Goal: Navigation & Orientation: Find specific page/section

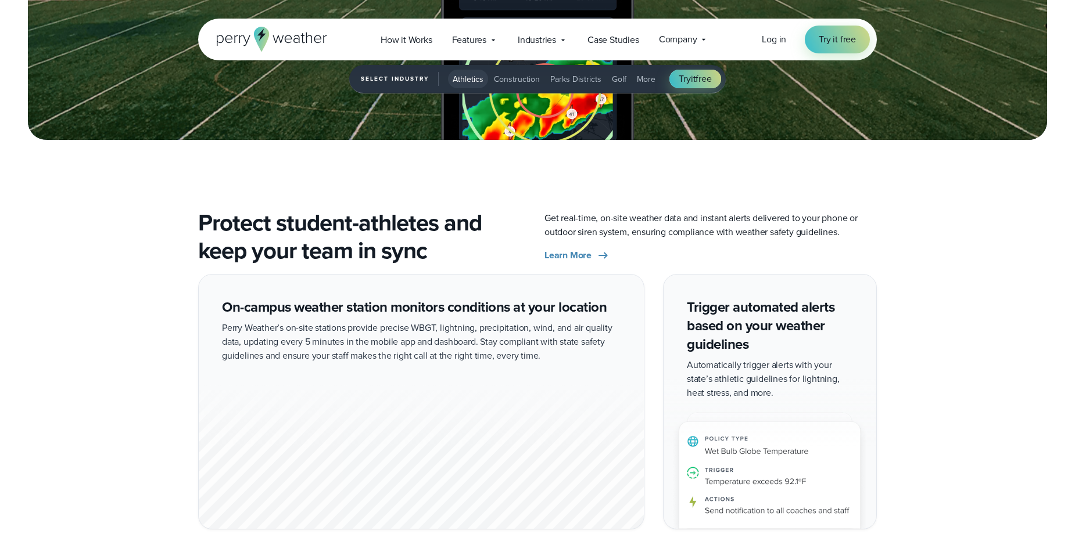
scroll to position [1905, 0]
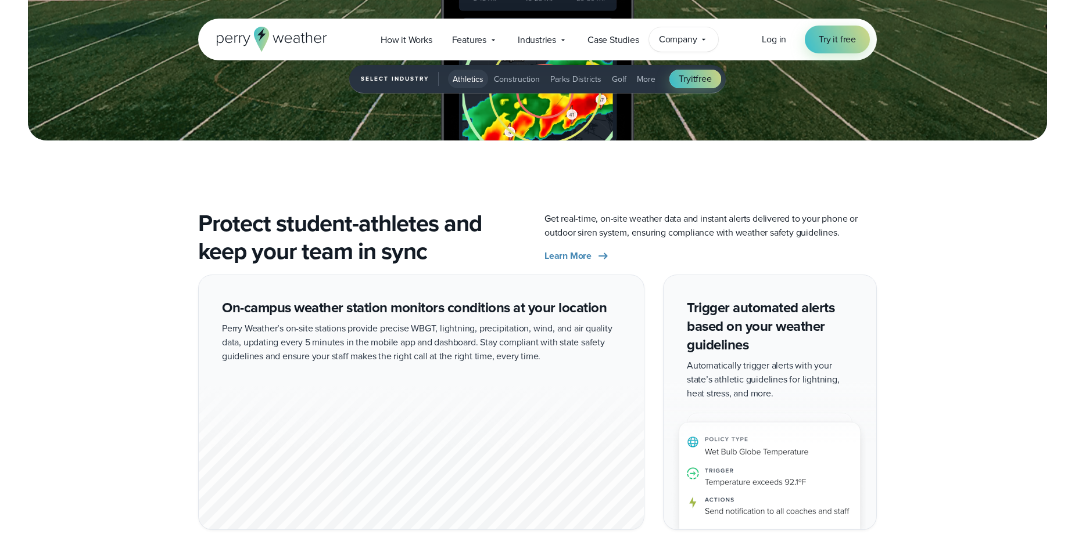
click at [683, 42] on span "Company" at bounding box center [678, 40] width 38 height 14
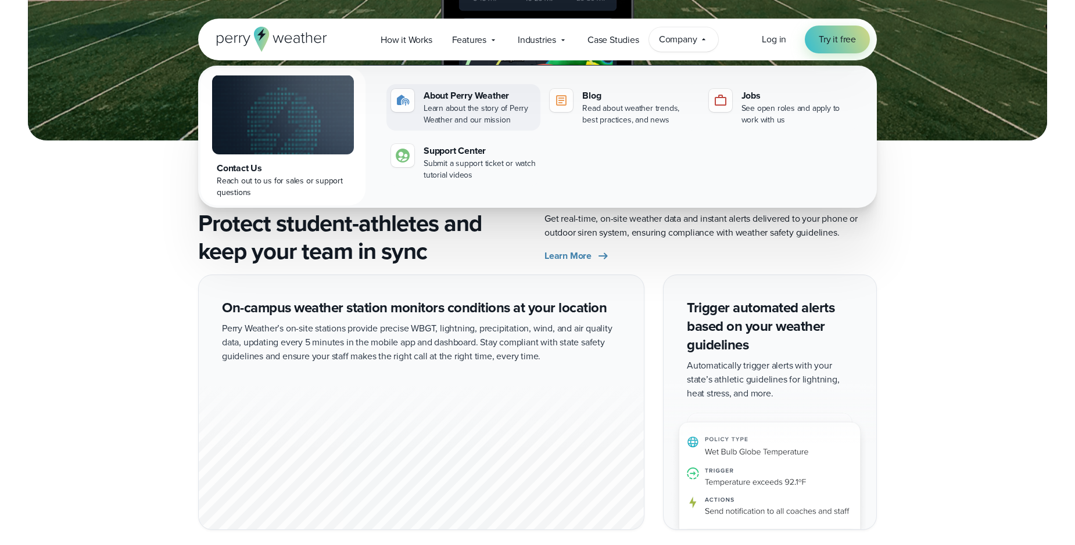
click at [472, 98] on div "About Perry Weather" at bounding box center [479, 96] width 112 height 14
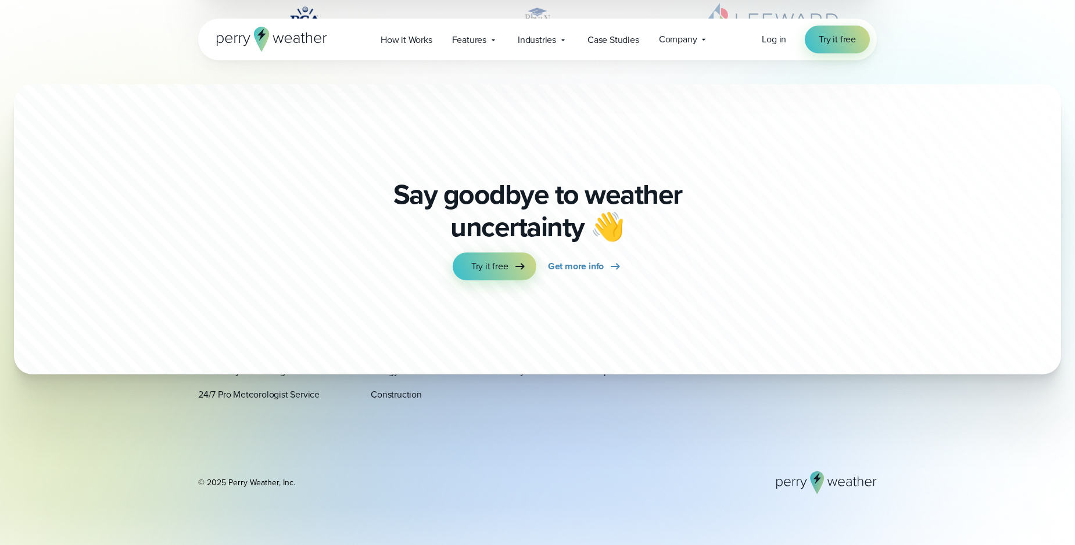
scroll to position [3037, 0]
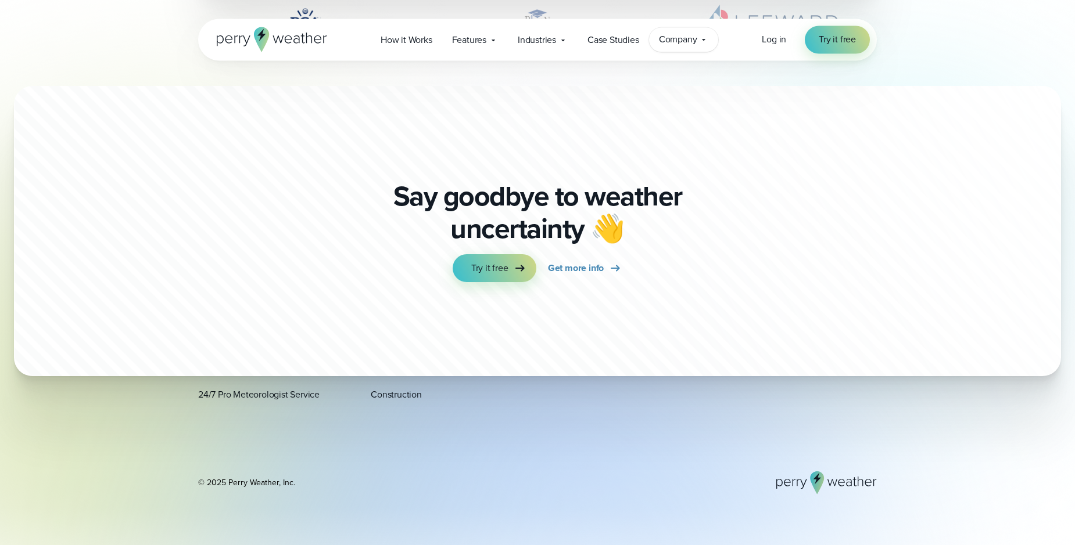
click at [696, 33] on span "Company" at bounding box center [678, 40] width 38 height 14
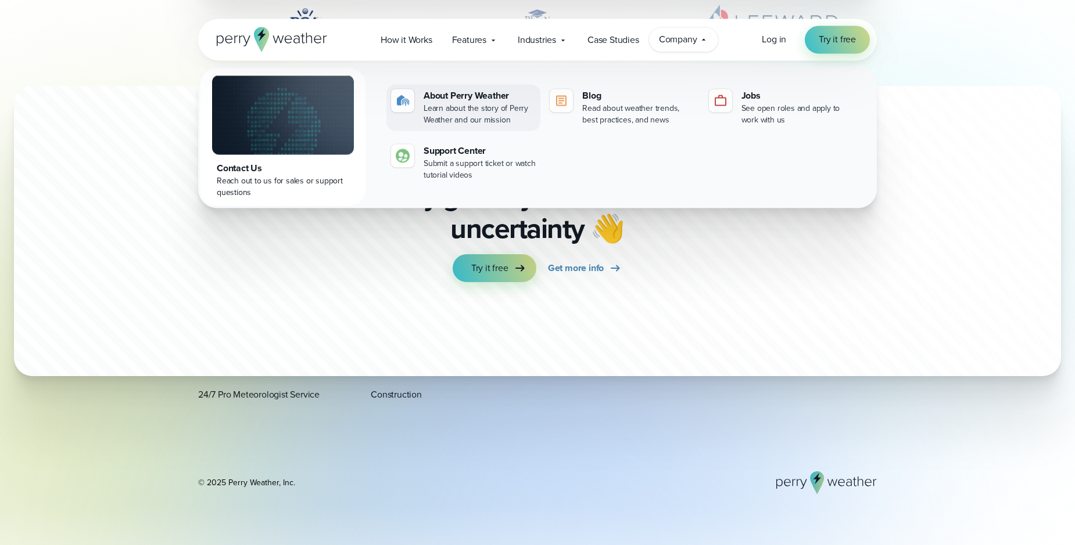
click at [465, 103] on div "Learn about the story of Perry Weather and our mission" at bounding box center [479, 114] width 112 height 23
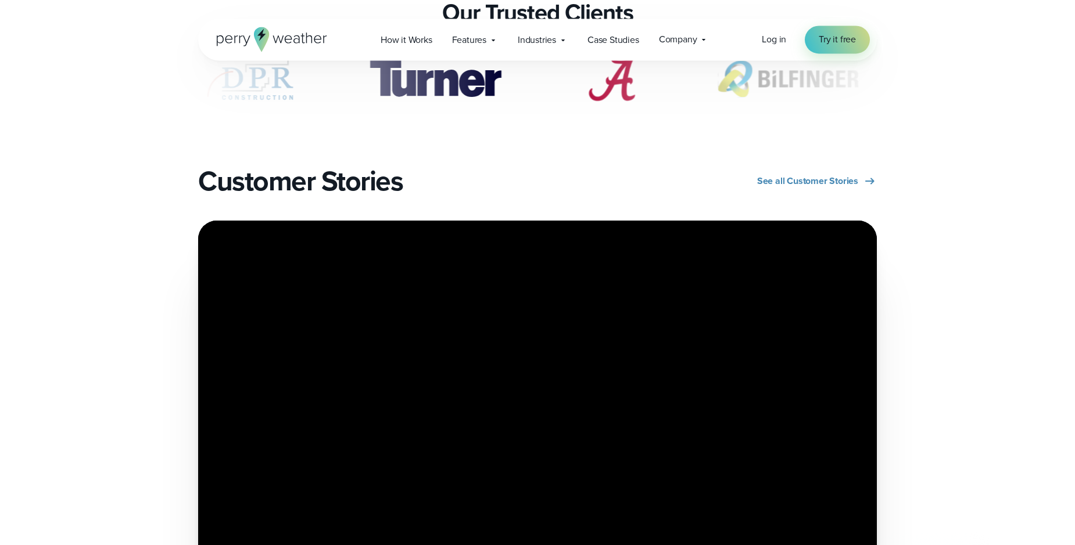
scroll to position [2428, 0]
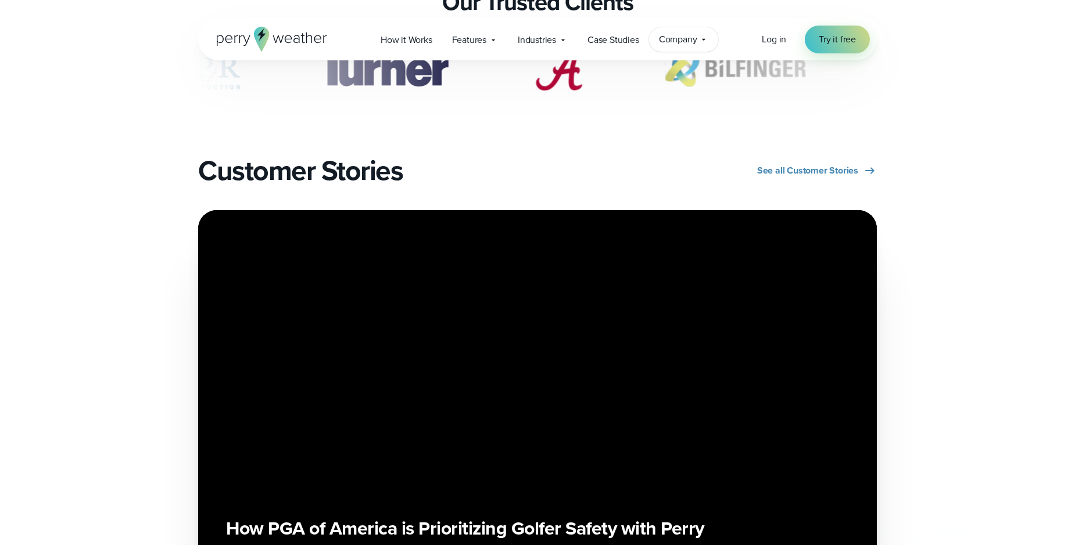
click at [687, 40] on span "Company" at bounding box center [678, 40] width 38 height 14
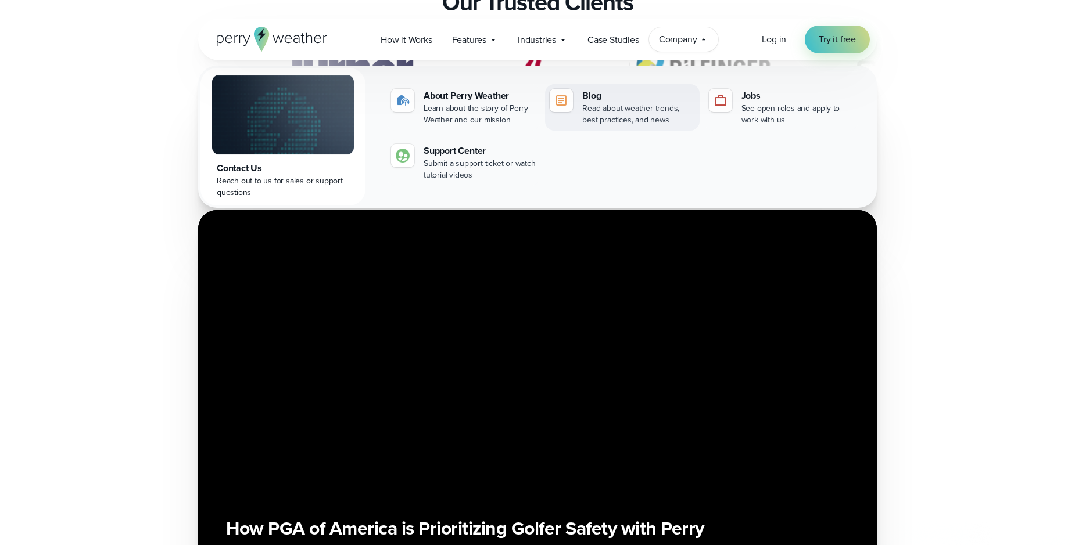
click at [590, 108] on div "Read about weather trends, best practices, and news" at bounding box center [638, 114] width 112 height 23
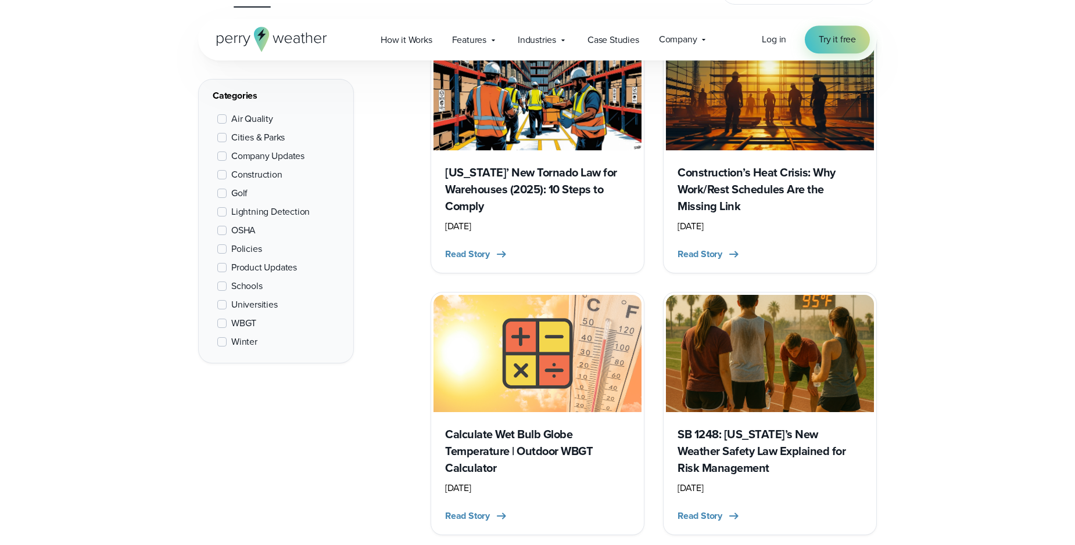
scroll to position [479, 0]
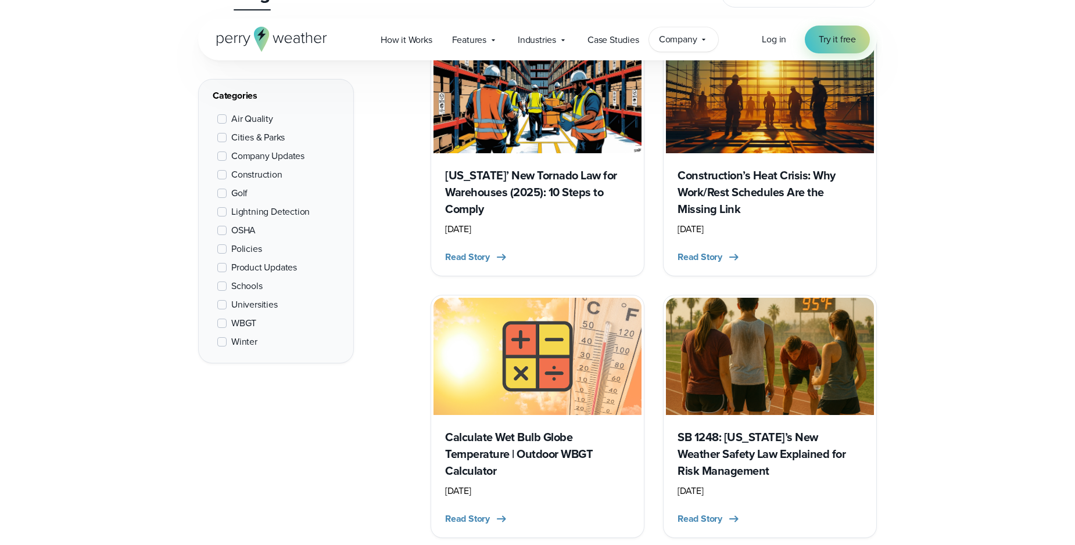
click at [682, 40] on span "Company" at bounding box center [678, 40] width 38 height 14
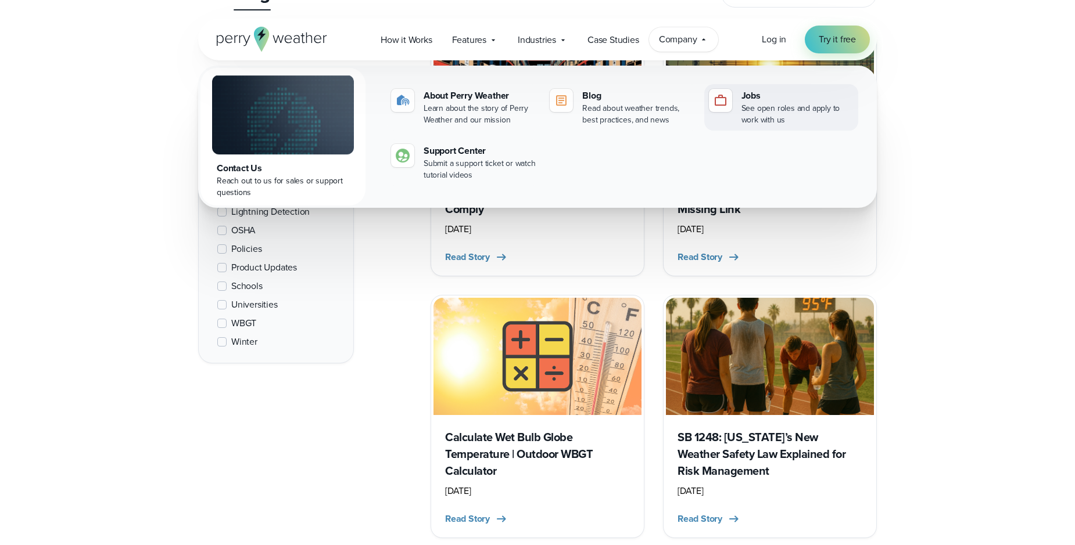
click at [750, 102] on div "Jobs" at bounding box center [797, 96] width 112 height 14
